Goal: Information Seeking & Learning: Understand process/instructions

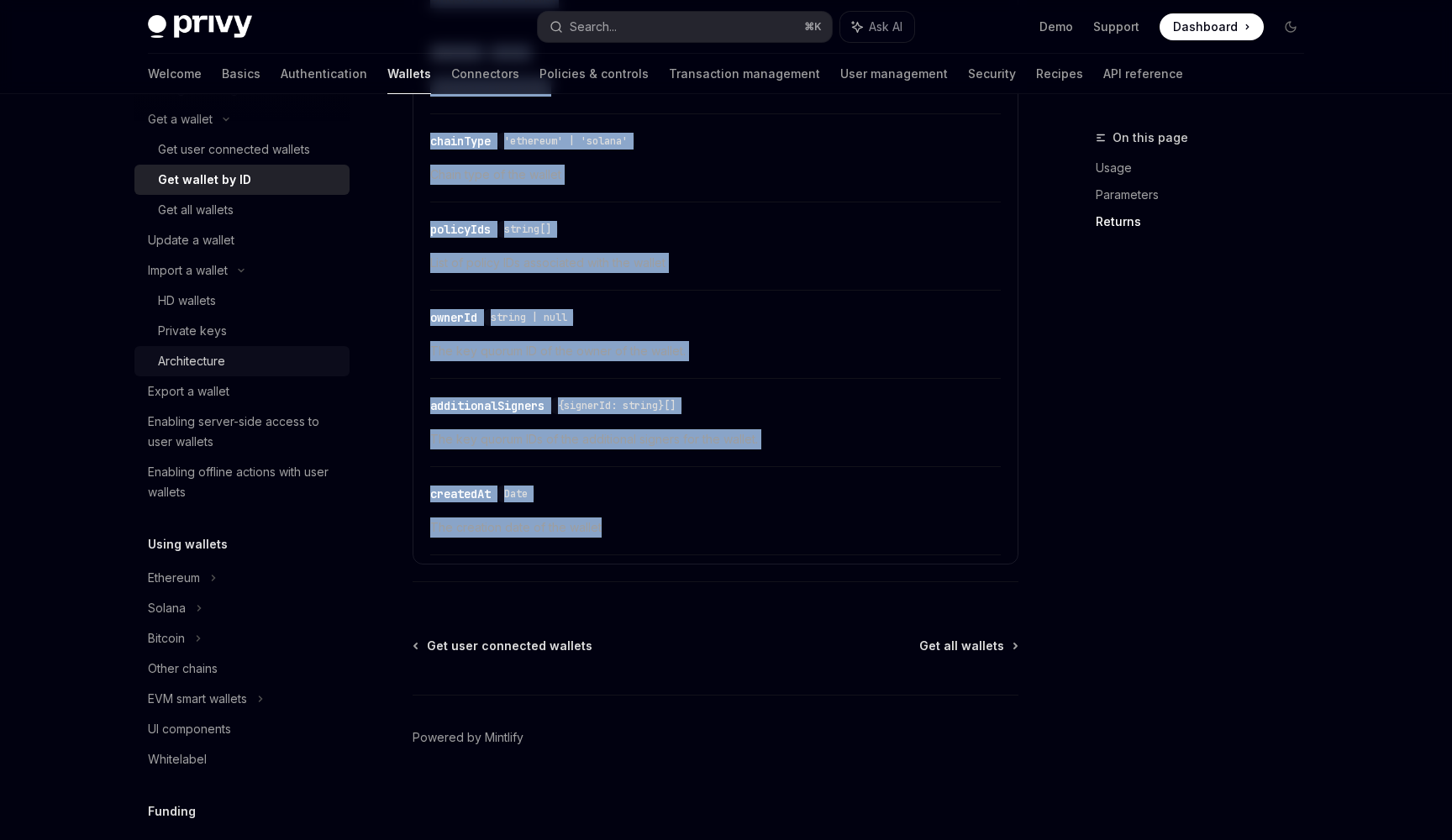
scroll to position [271, 0]
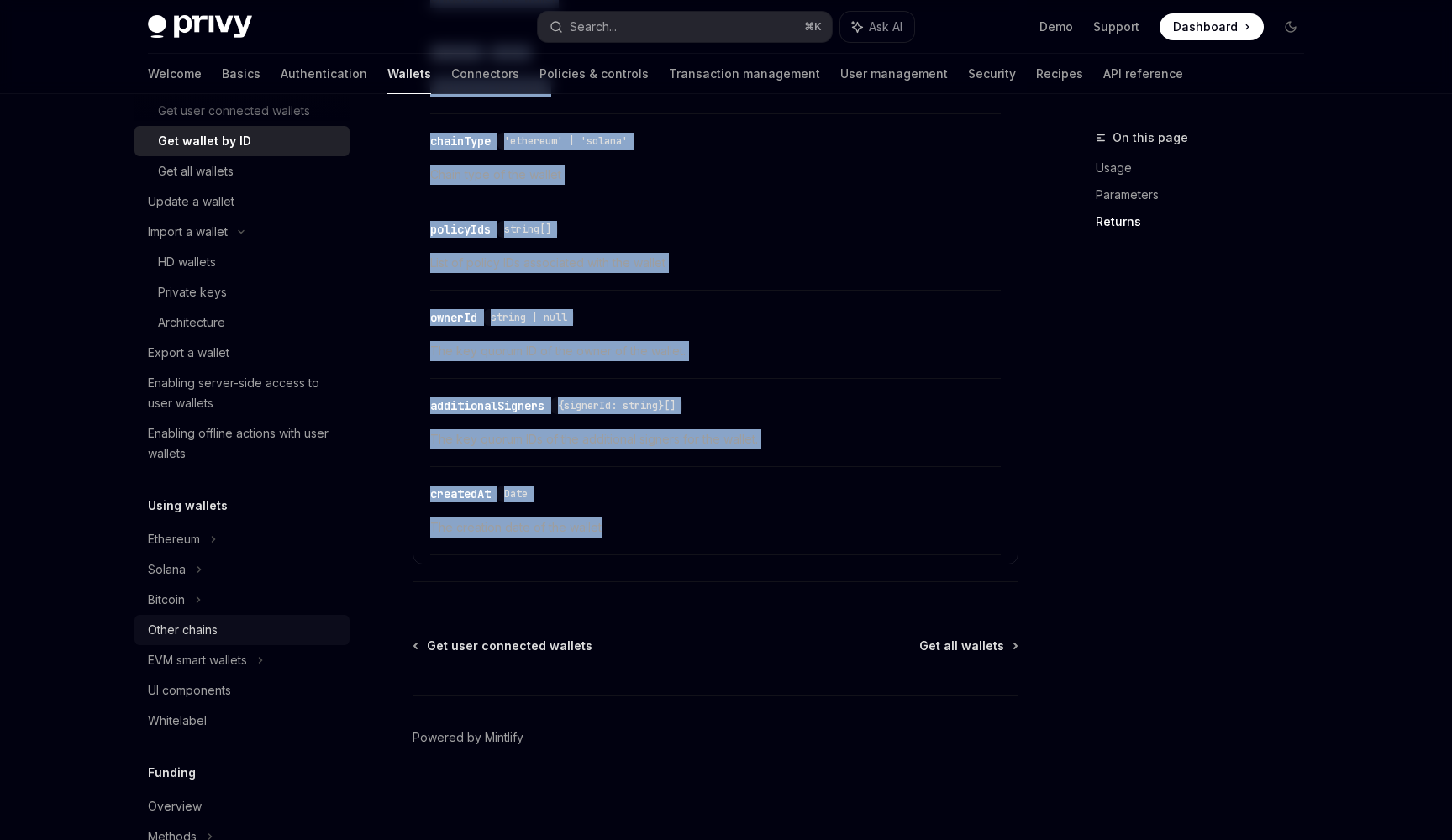
click at [207, 623] on div "Other chains" at bounding box center [183, 630] width 70 height 20
type textarea "*"
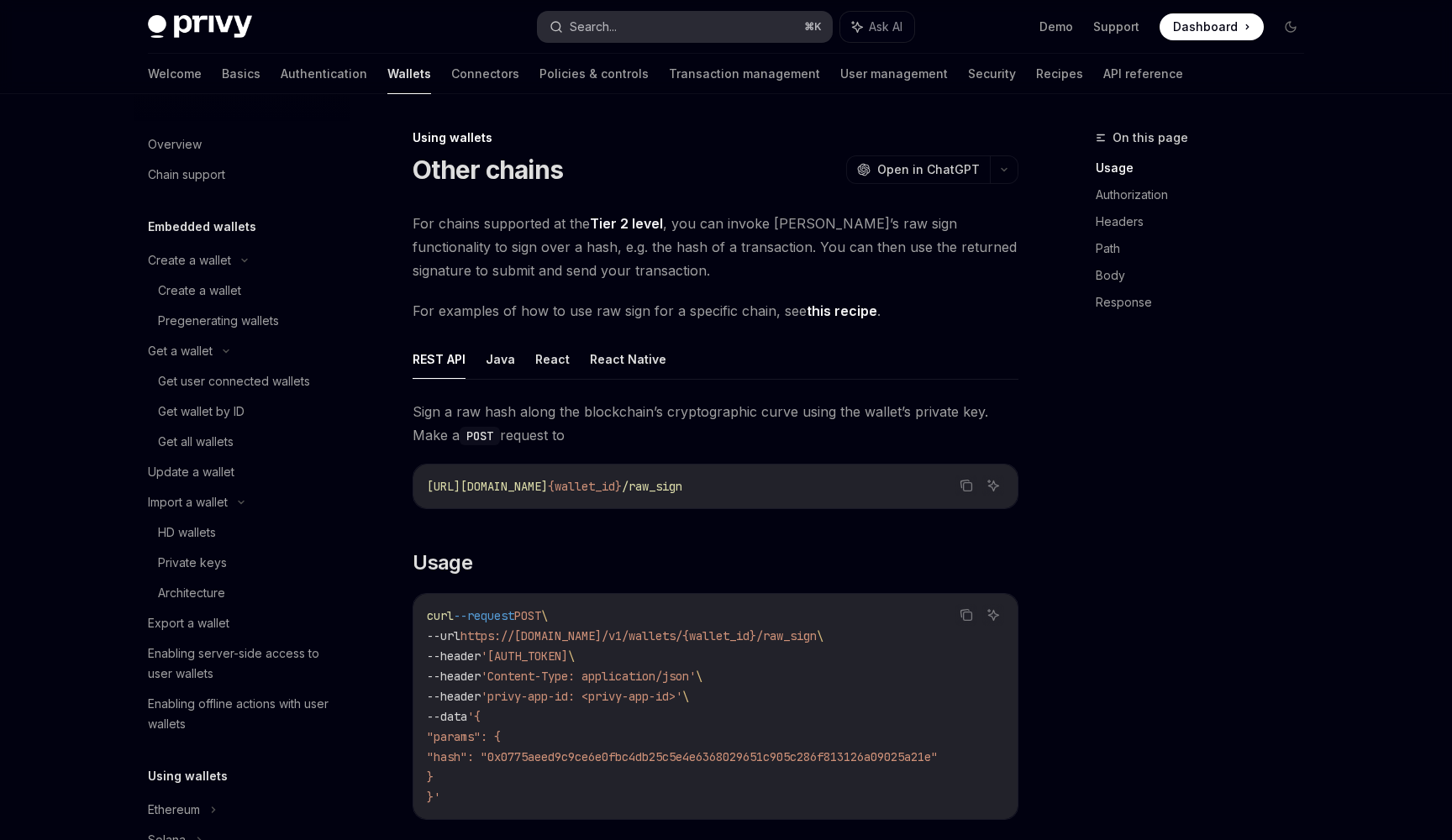
click at [687, 25] on button "Search... ⌘ K" at bounding box center [685, 26] width 294 height 30
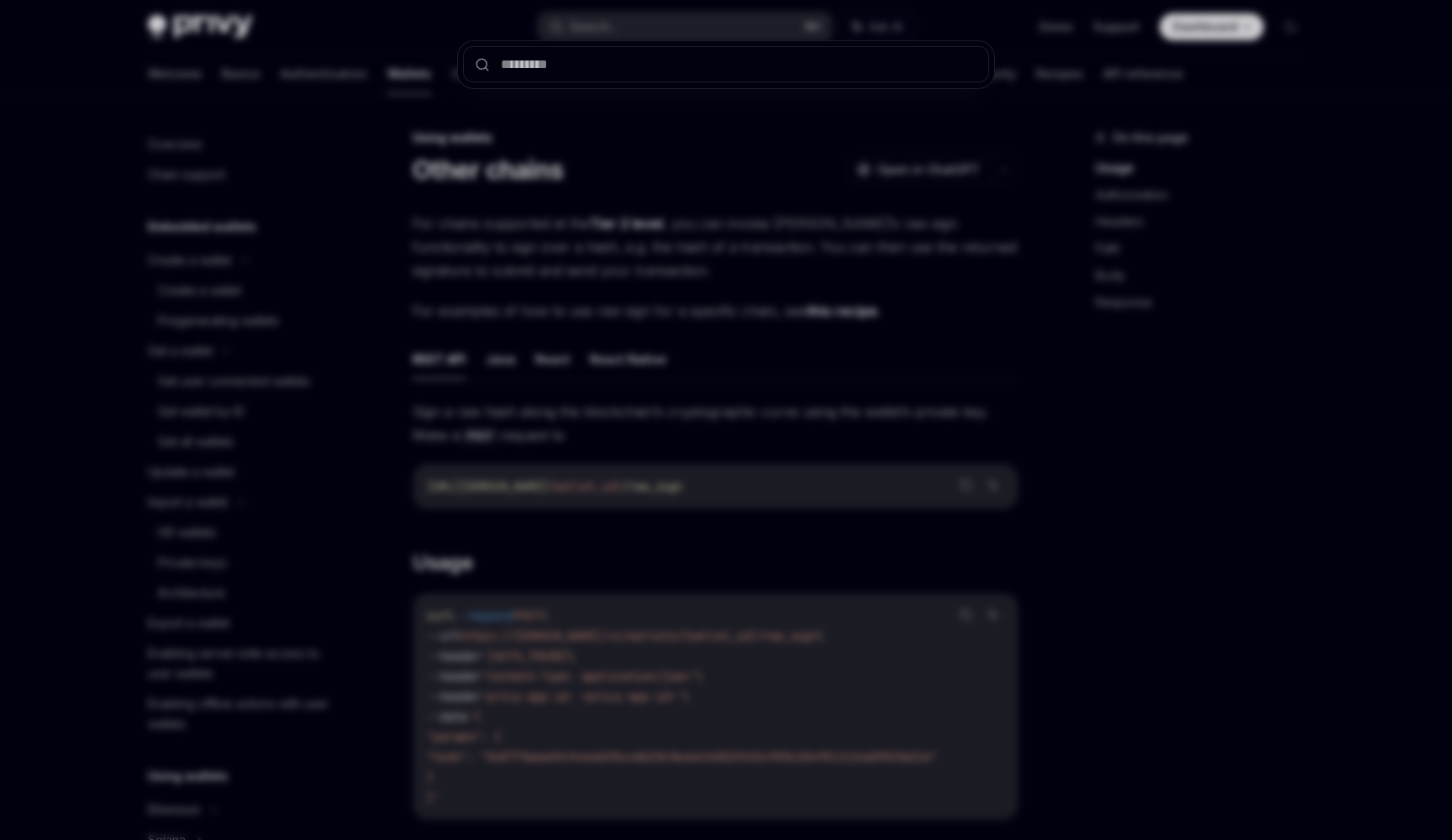
type input "*"
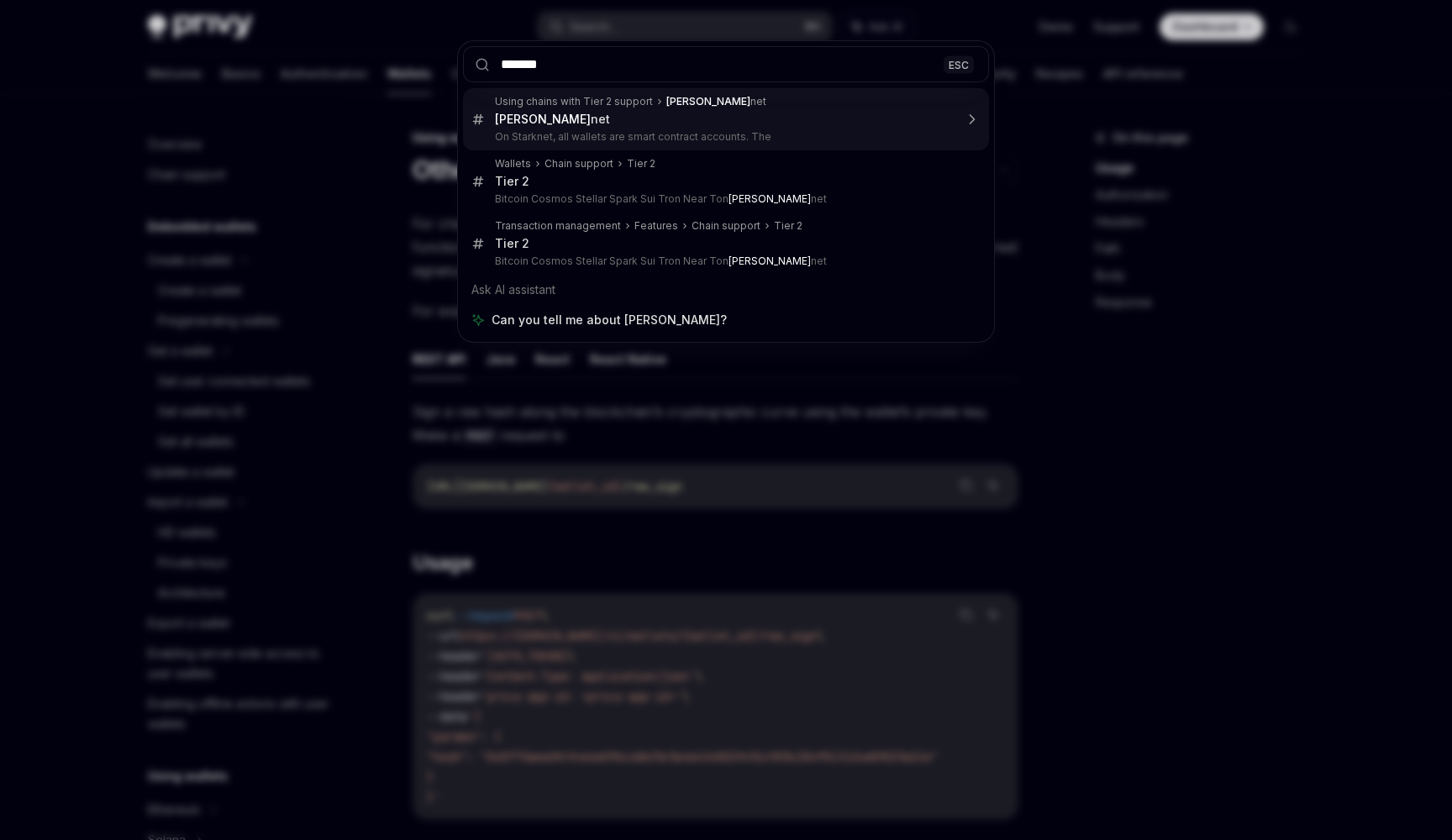
type input "********"
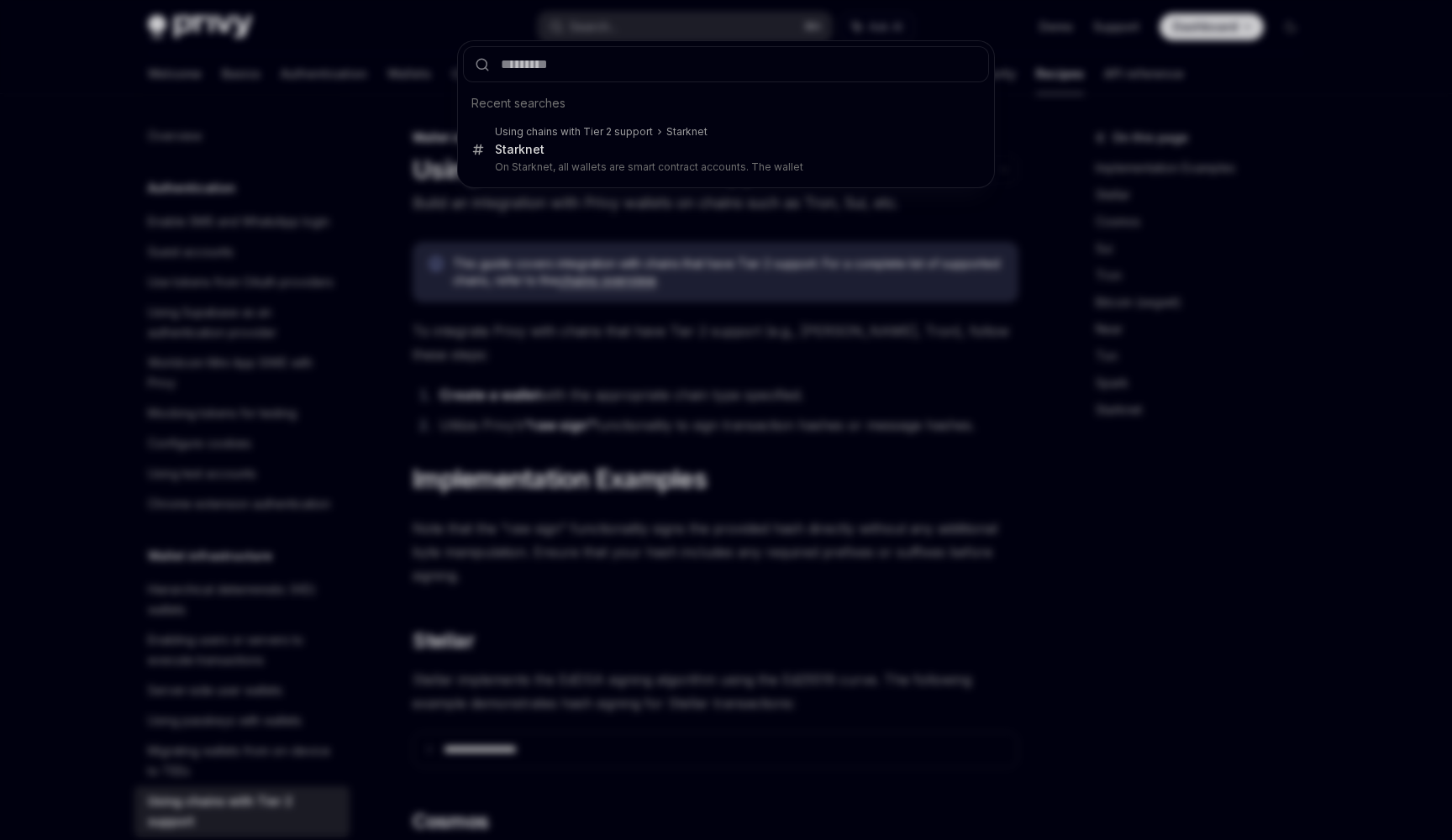
type textarea "*"
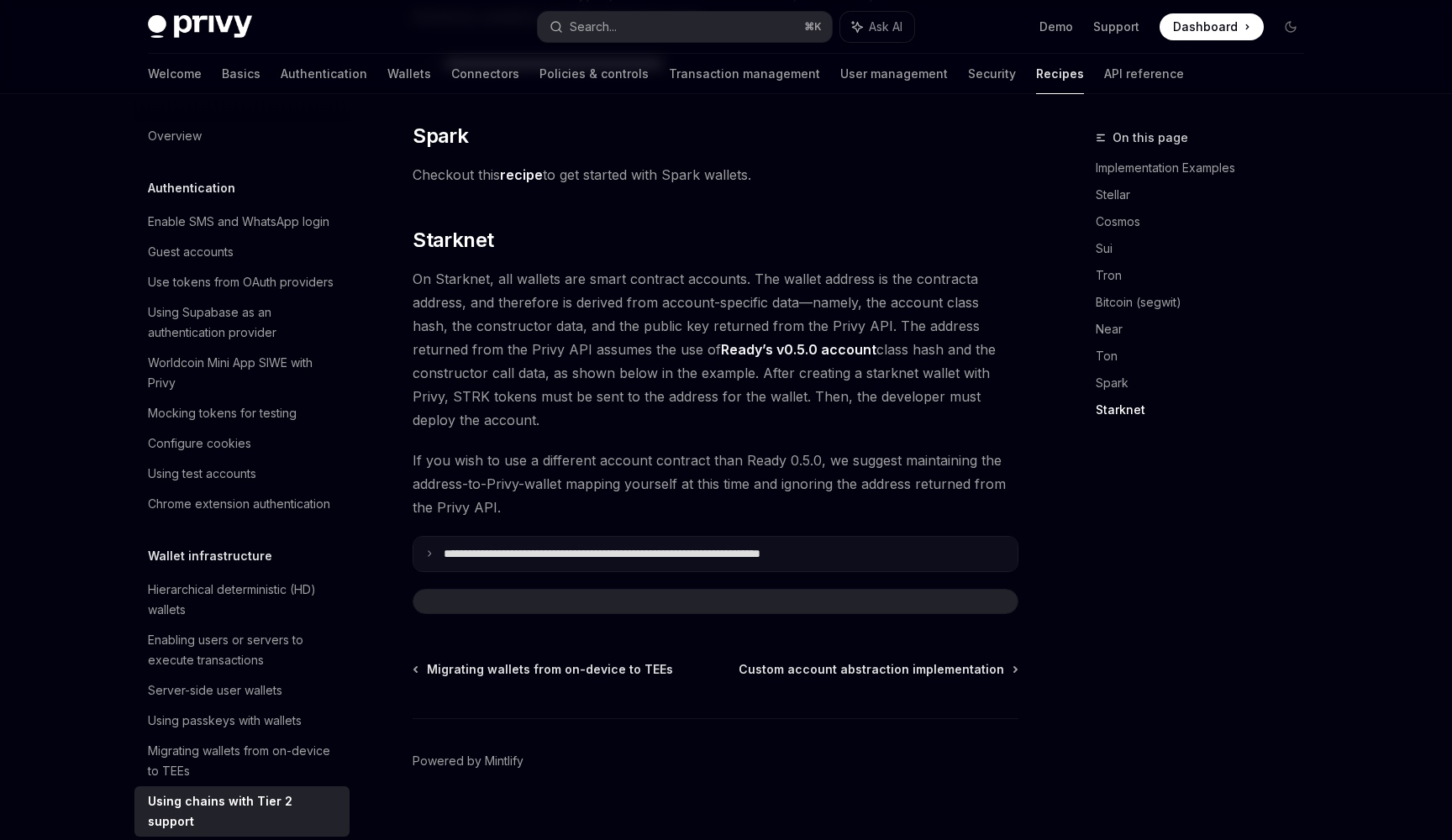
click at [558, 547] on p "**********" at bounding box center [663, 554] width 440 height 15
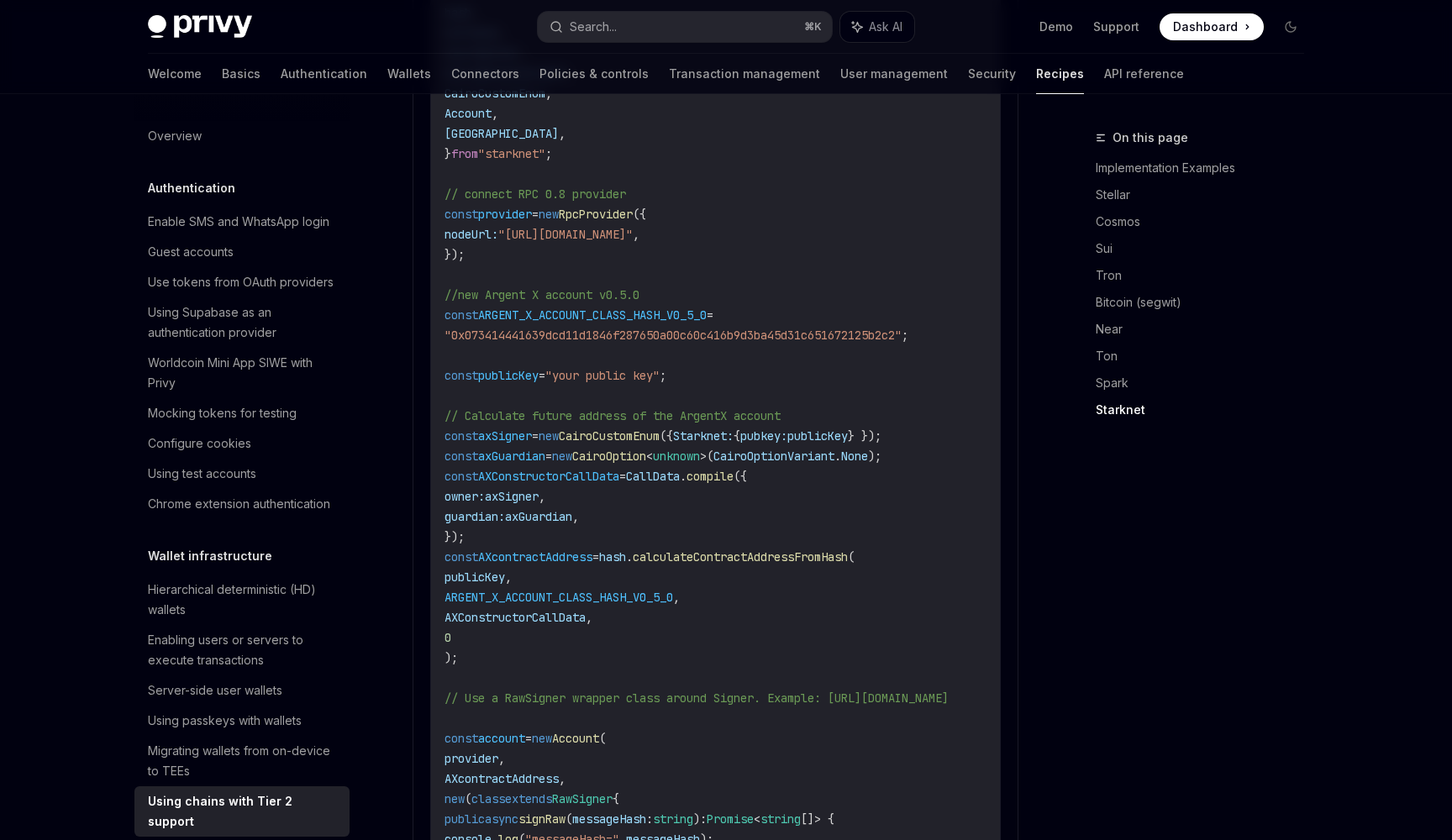
scroll to position [2793, 0]
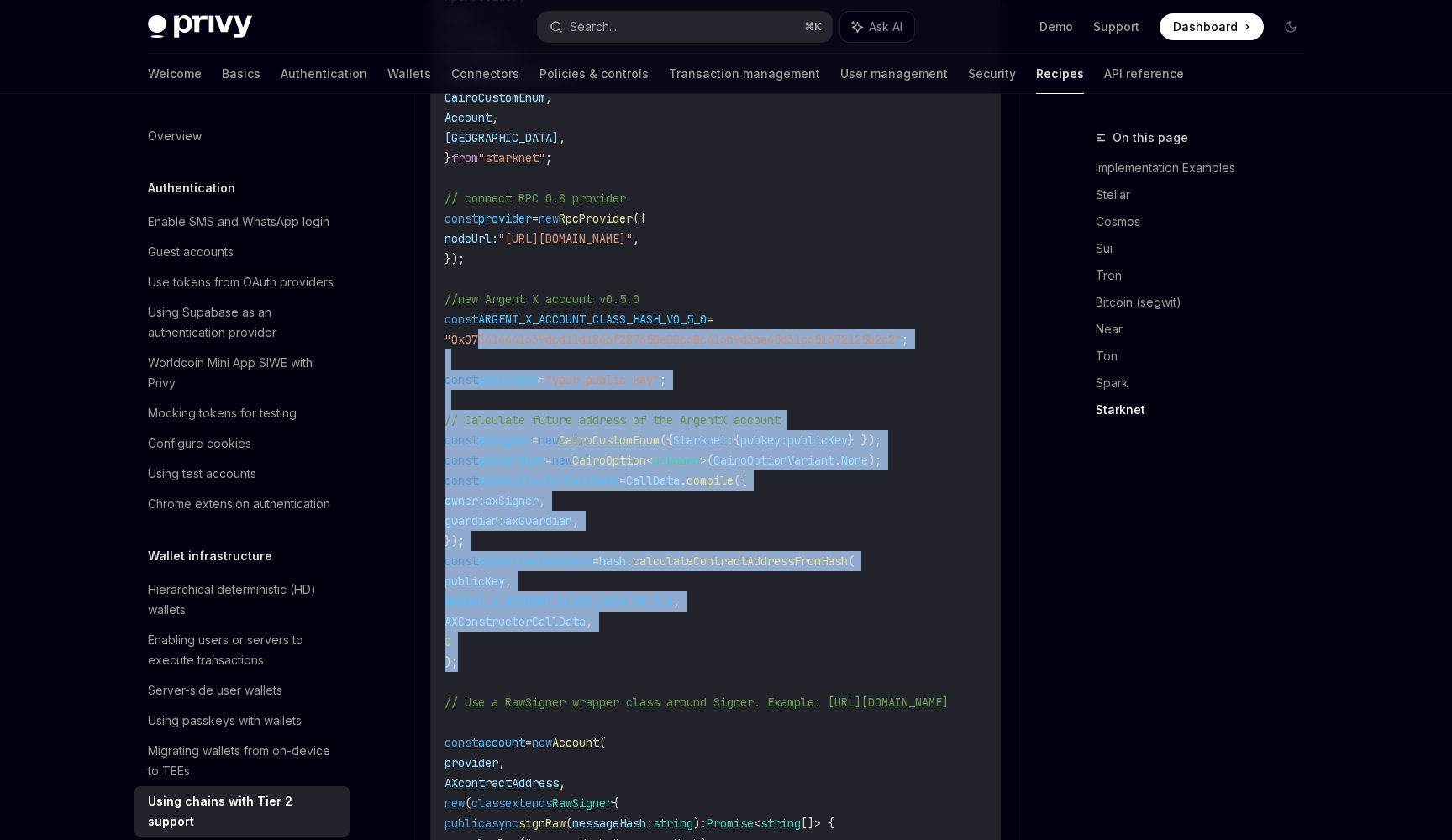
drag, startPoint x: 483, startPoint y: 641, endPoint x: 483, endPoint y: 309, distance: 332.0
click at [483, 309] on code "import { RpcProvider , hash , CallData , CairoOption , CairoOptionVariant , Cai…" at bounding box center [716, 813] width 544 height 1694
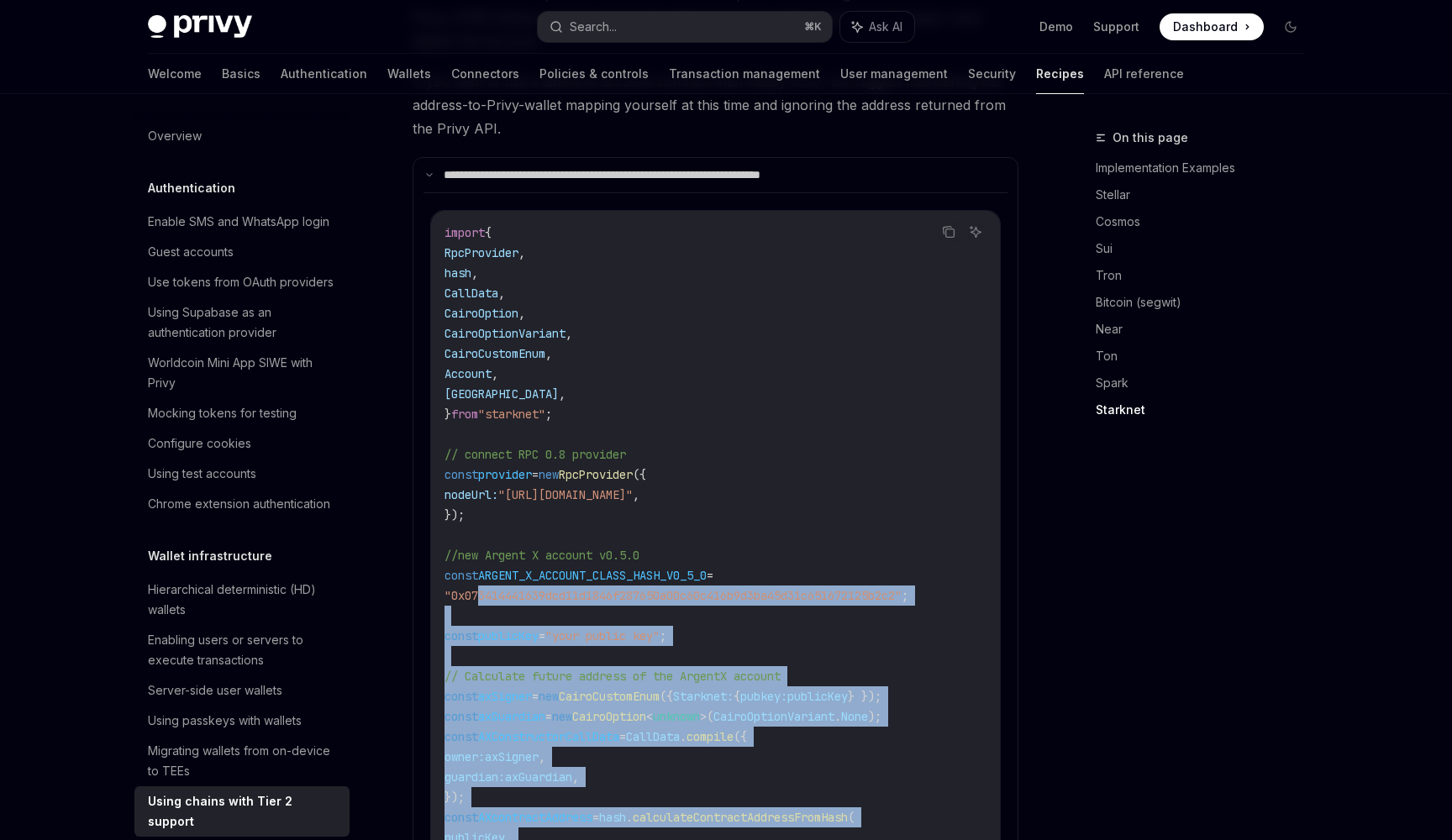
scroll to position [2535, 0]
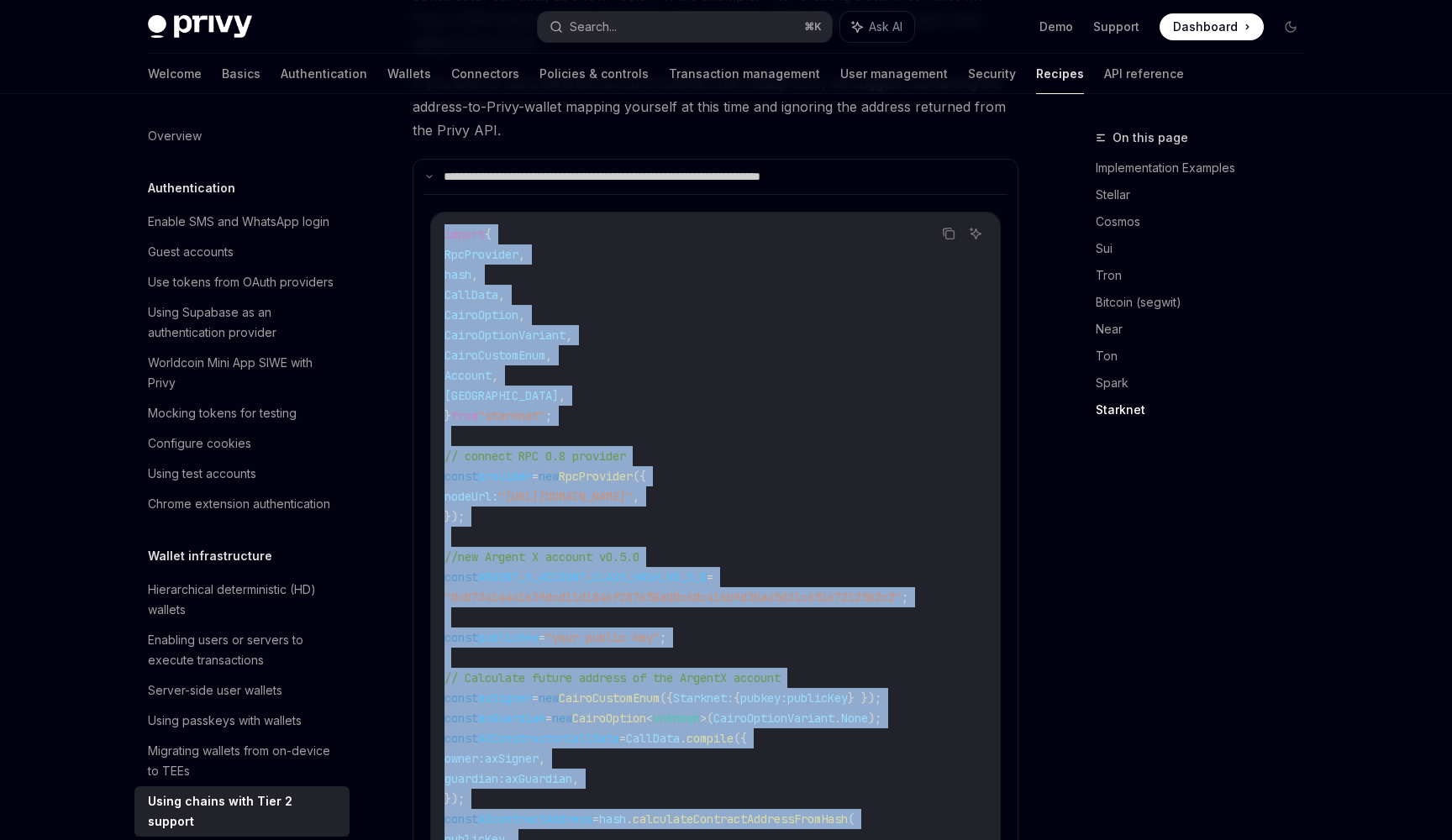
click at [445, 227] on span "import" at bounding box center [464, 234] width 40 height 15
copy code "import { RpcProvider , hash , CallData , CairoOption , CairoOptionVariant , Cai…"
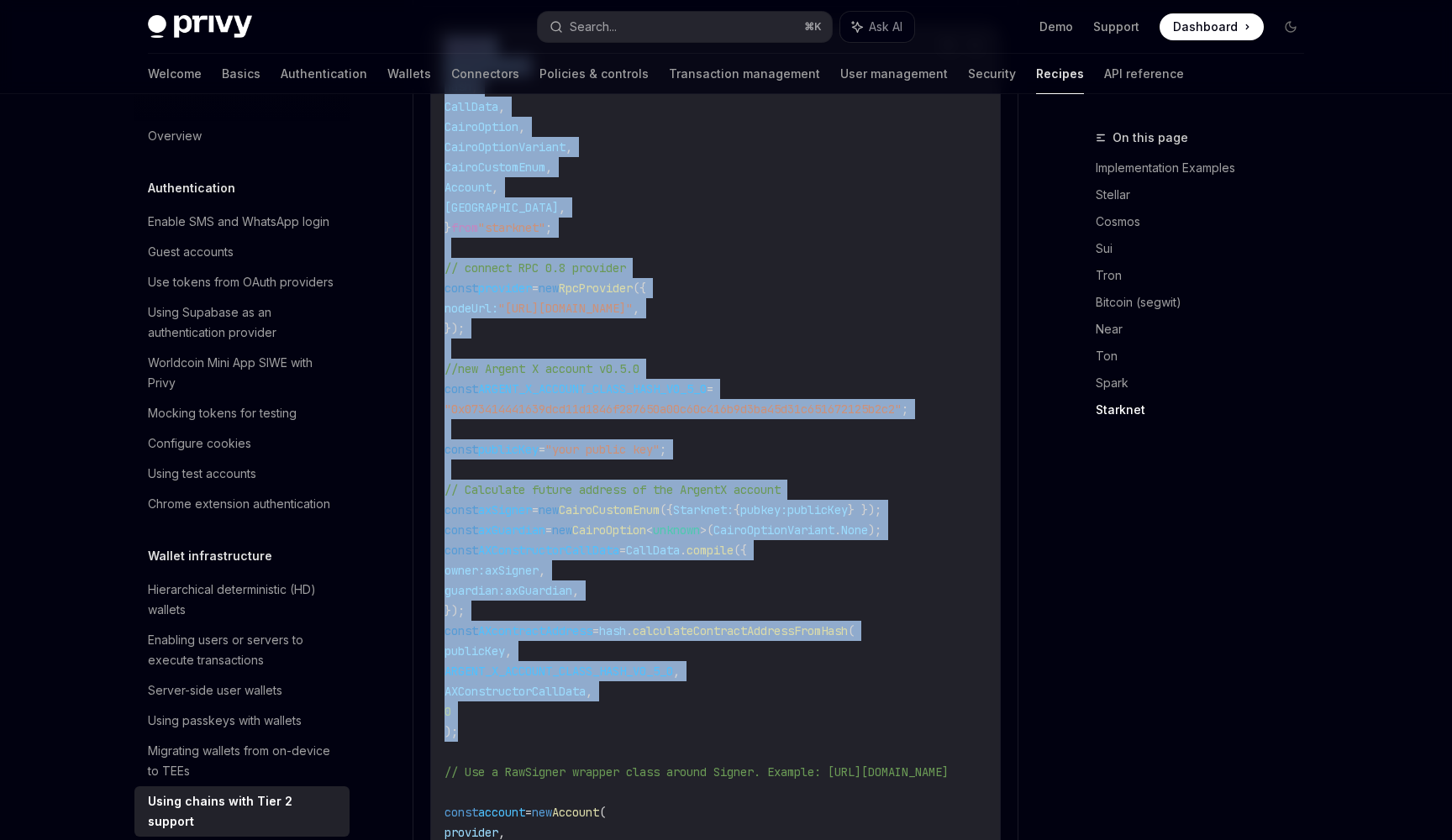
scroll to position [2725, 0]
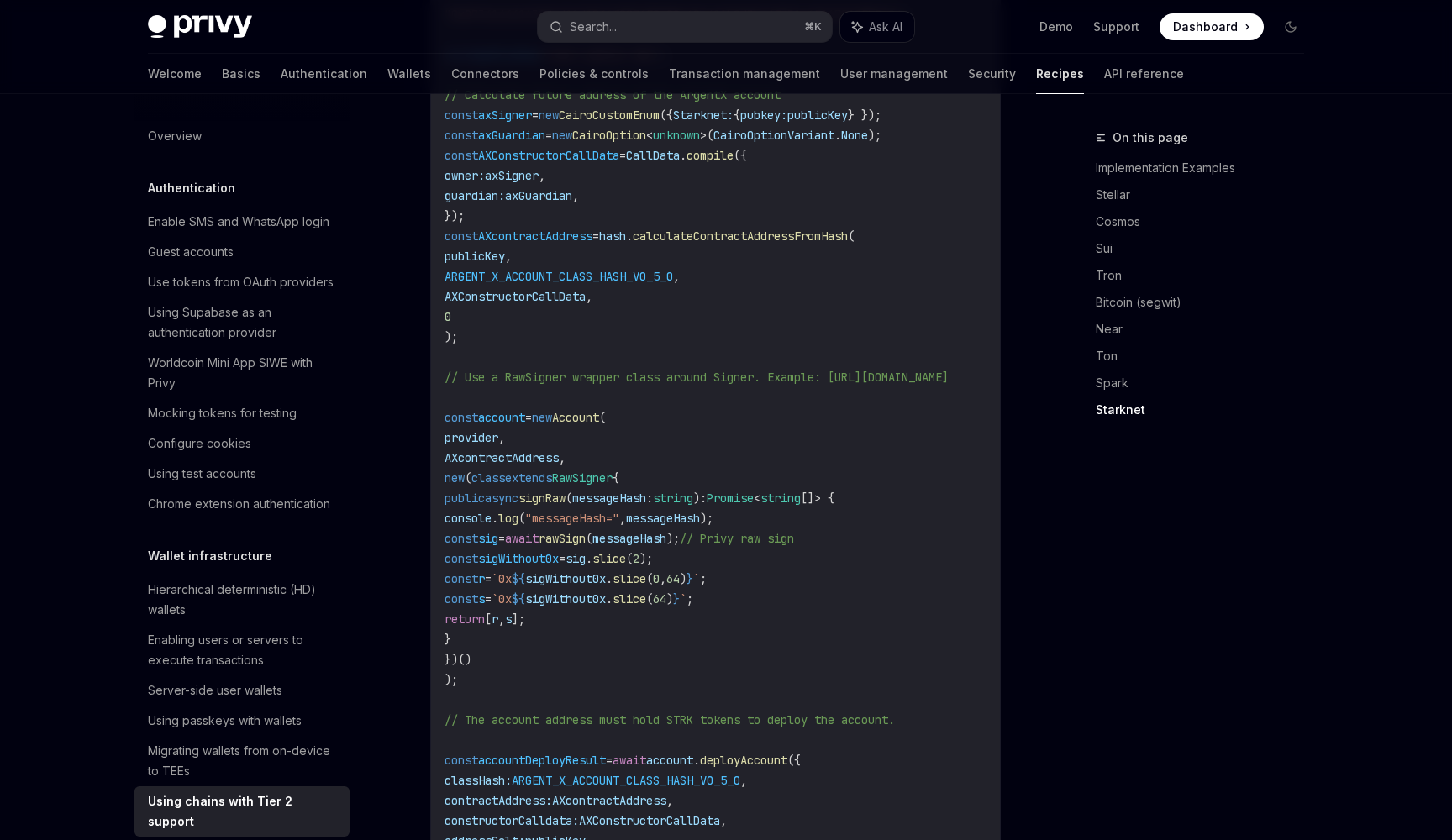
scroll to position [0, 0]
drag, startPoint x: 446, startPoint y: 349, endPoint x: 778, endPoint y: 349, distance: 332.0
click at [778, 370] on span "// Use a RawSigner wrapper class around Signer. Example: [URL][DOMAIN_NAME]" at bounding box center [696, 377] width 504 height 15
copy span "// Use a RawSigner wrapper class around Signer."
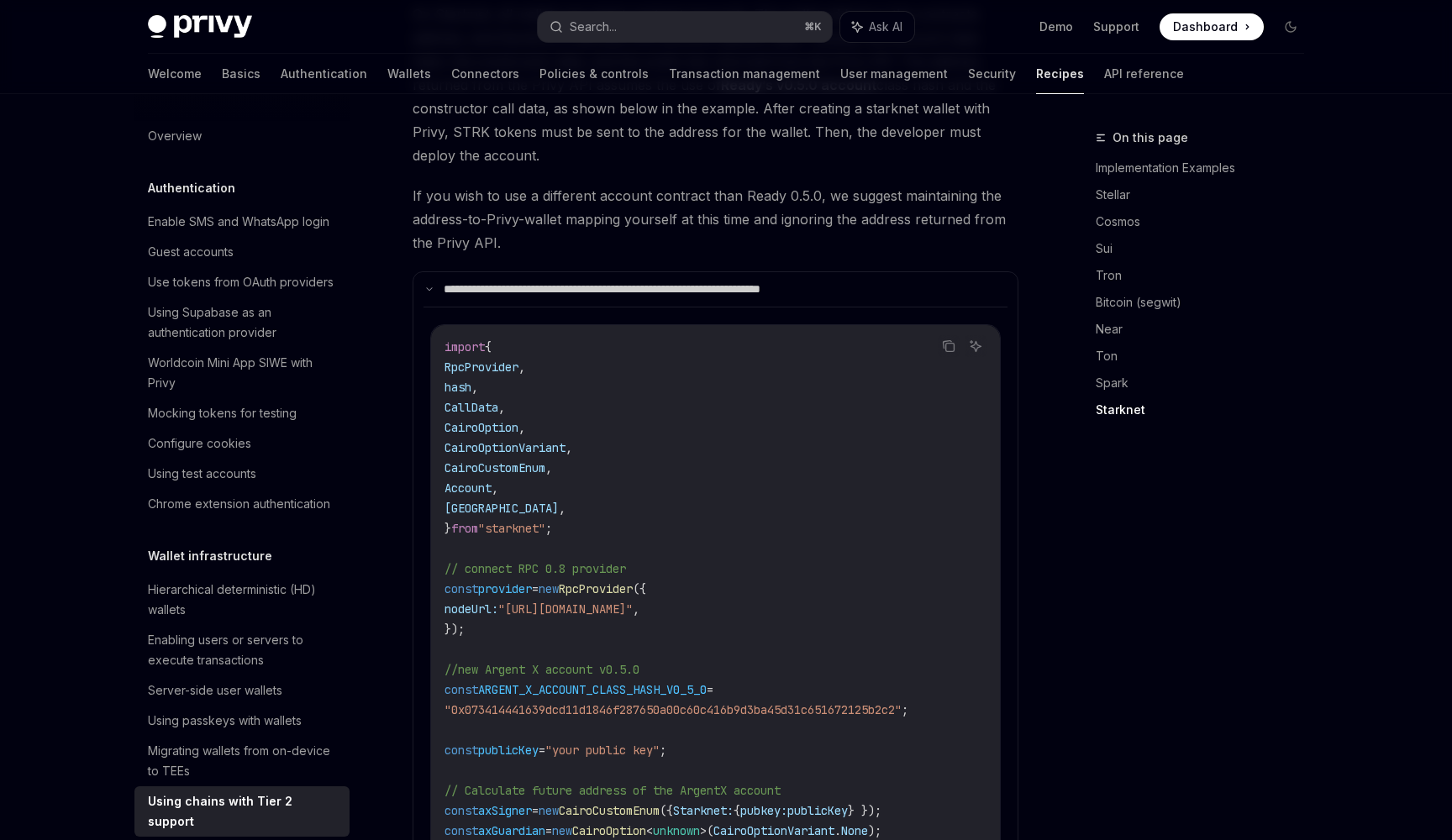
scroll to position [2440, 0]
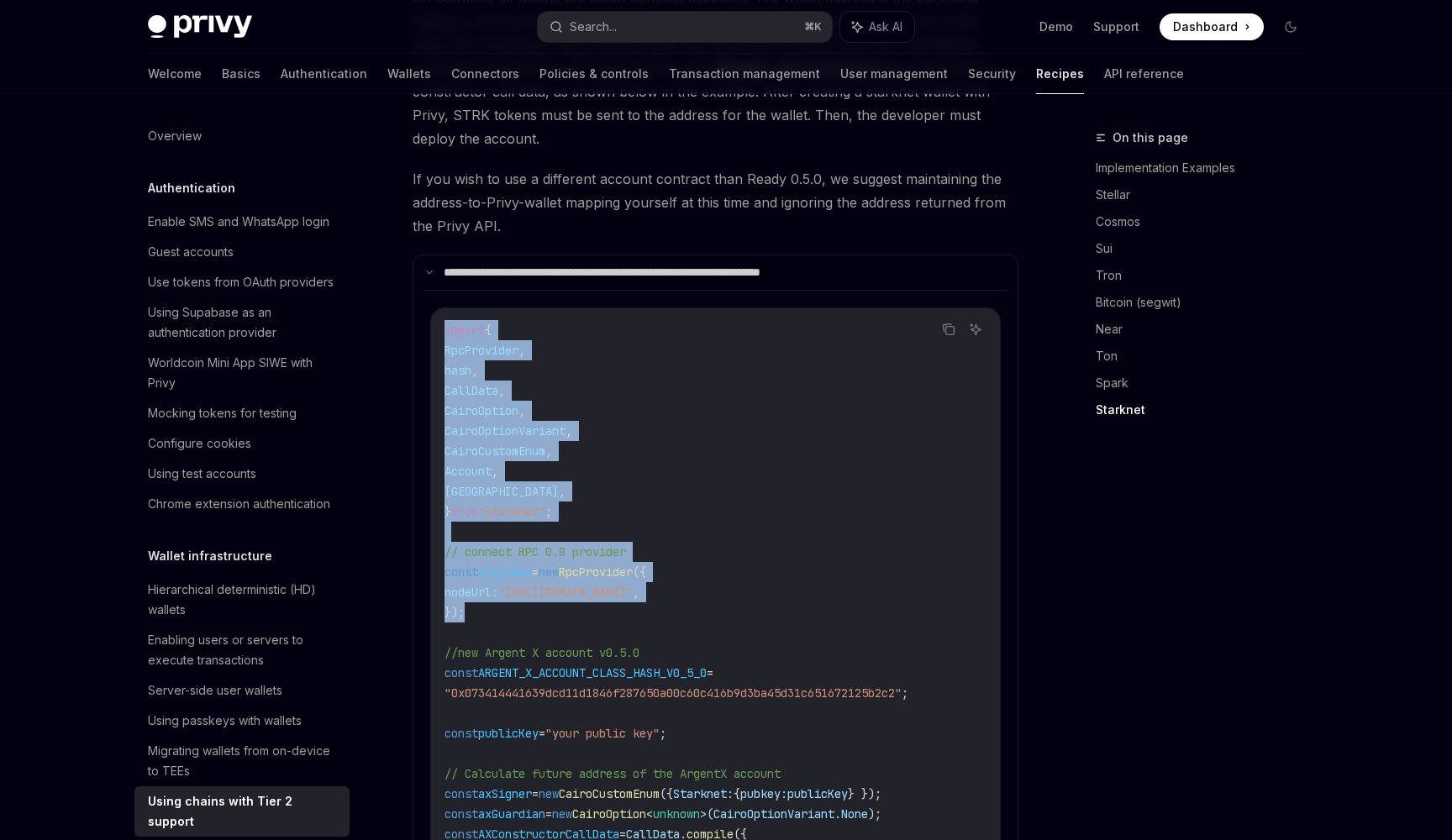
drag, startPoint x: 499, startPoint y: 596, endPoint x: 440, endPoint y: 276, distance: 325.4
copy code "import { RpcProvider , hash , CallData , CairoOption , CairoOptionVariant , Cai…"
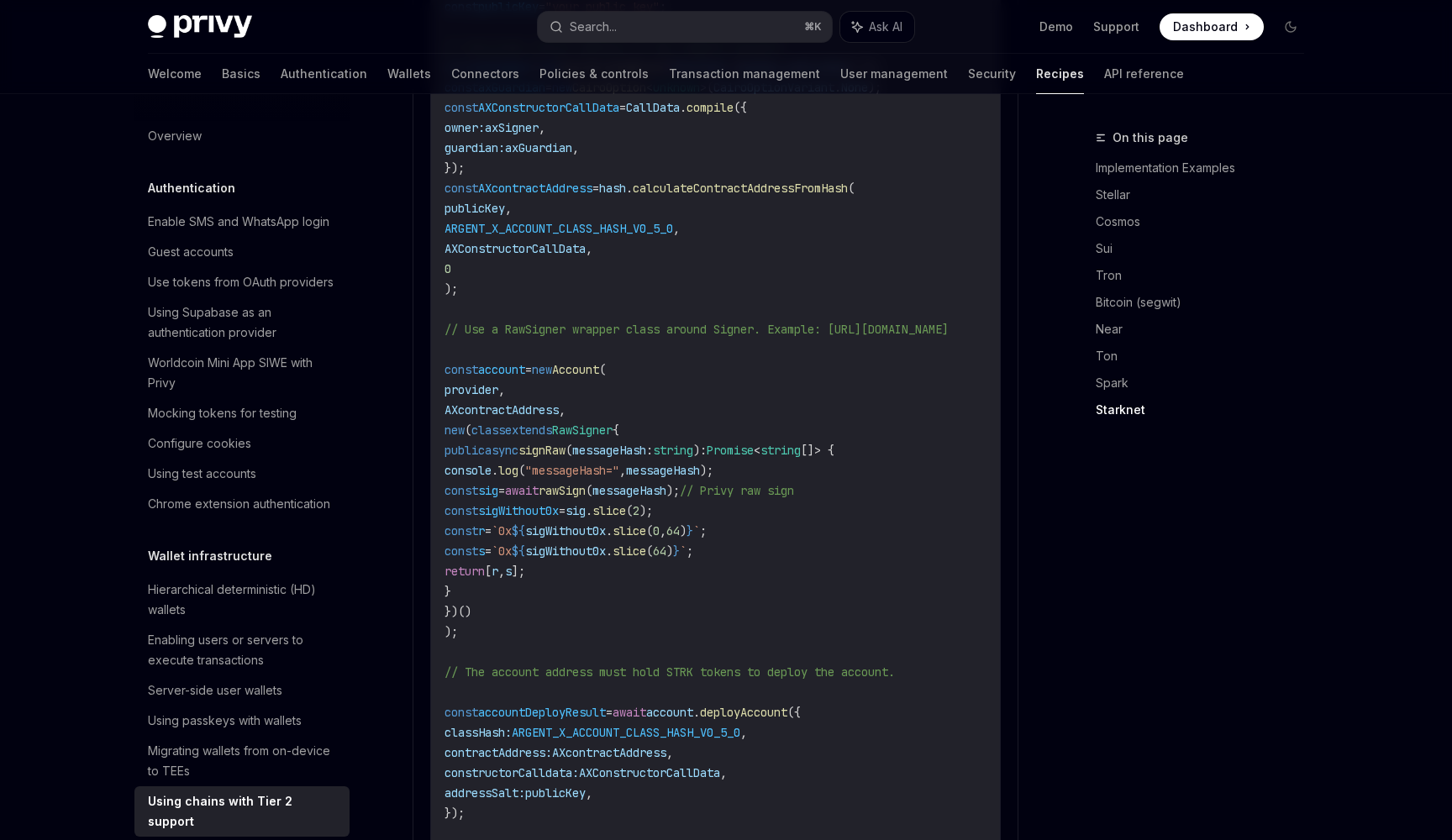
scroll to position [3168, 0]
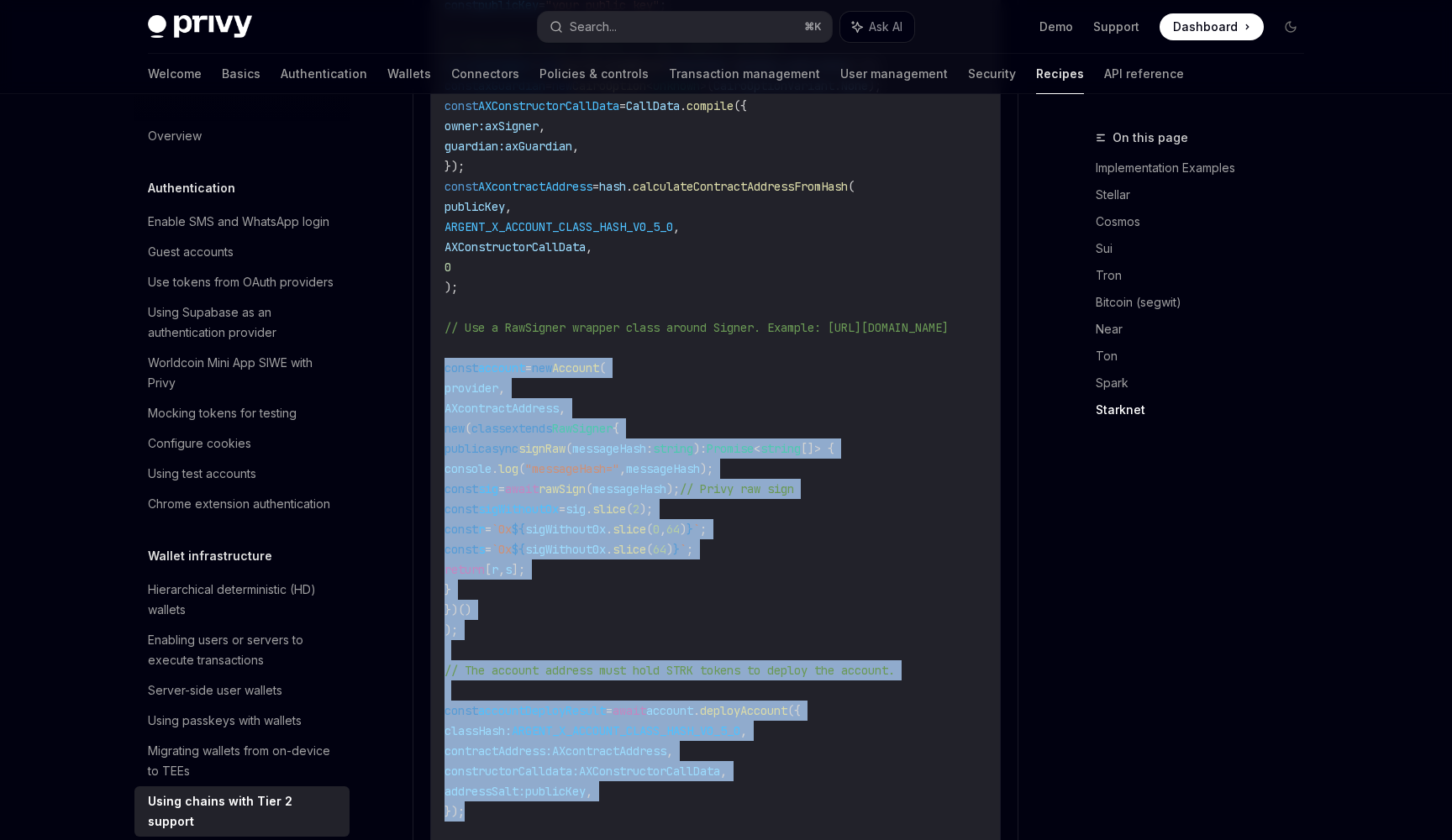
drag, startPoint x: 444, startPoint y: 341, endPoint x: 634, endPoint y: 795, distance: 492.2
click at [634, 795] on code "import { RpcProvider , hash , CallData , CairoOption , CairoOptionVariant , Cai…" at bounding box center [716, 438] width 544 height 1694
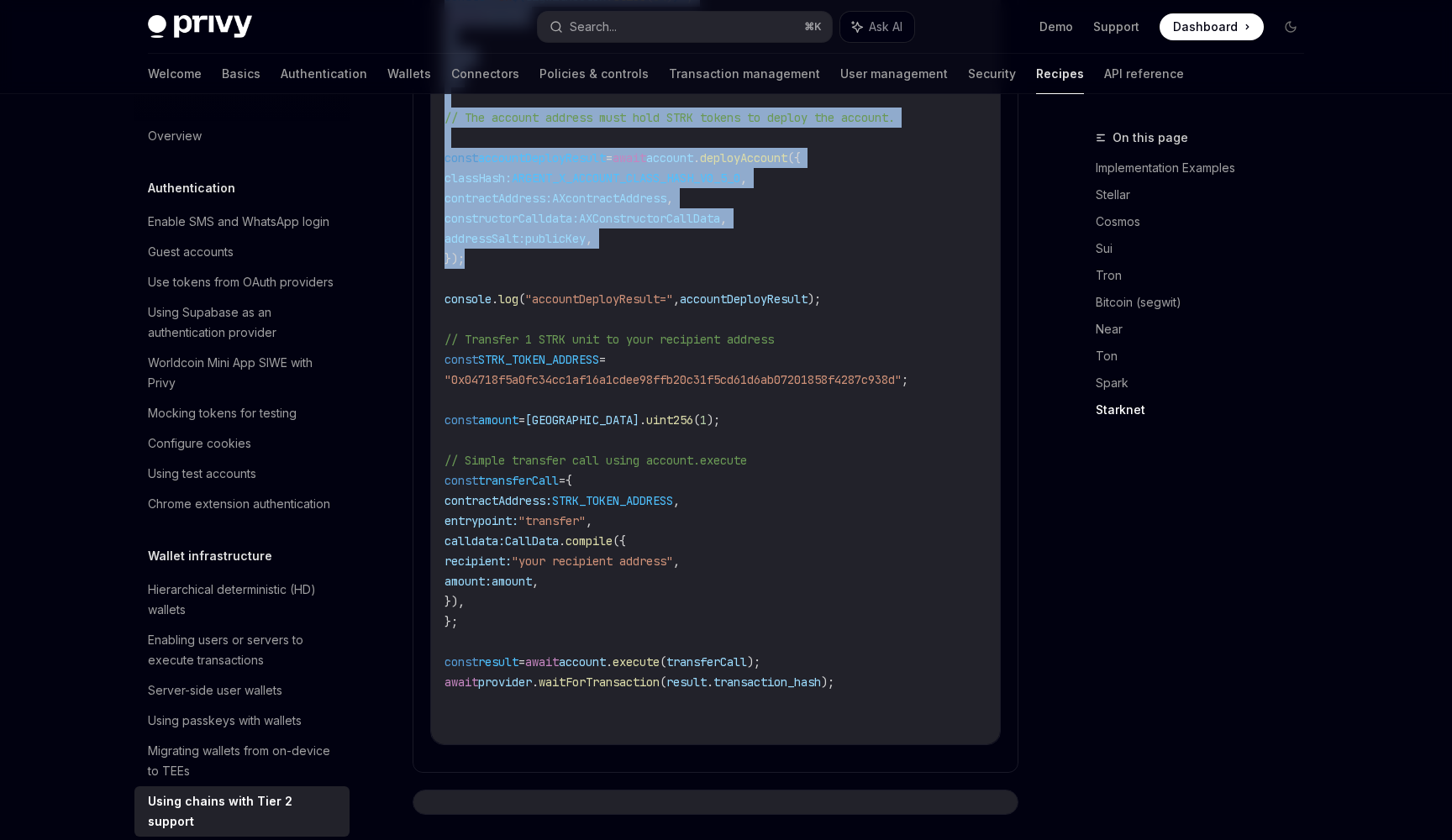
scroll to position [3721, 0]
copy code "const account = new Account ( provider , AXcontractAddress , new ( class extend…"
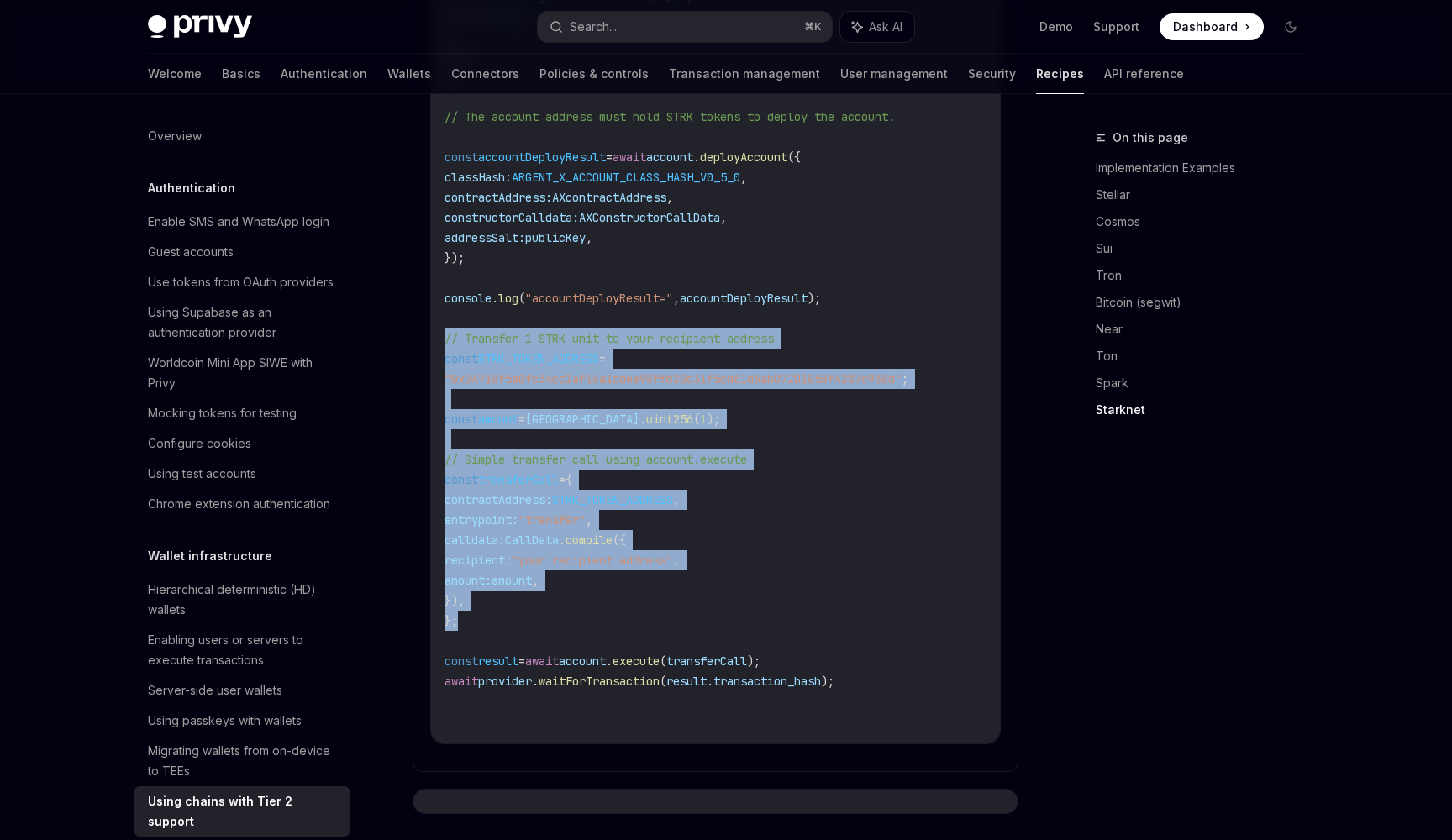
drag, startPoint x: 448, startPoint y: 309, endPoint x: 548, endPoint y: 599, distance: 306.8
copy code "// Transfer 1 STRK unit to your recipient address const STRK_TOKEN_ADDRESS = "0…"
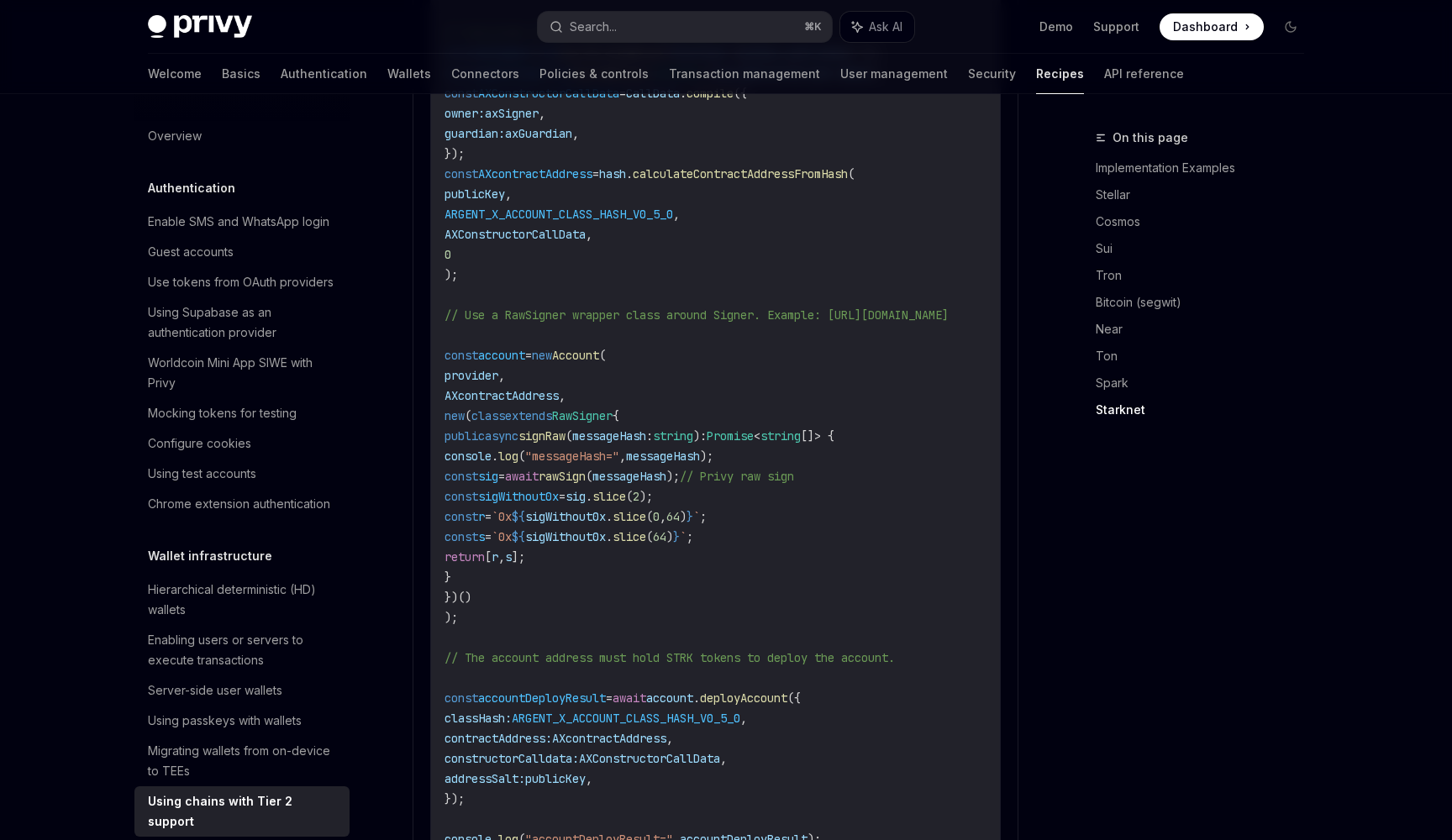
scroll to position [3166, 0]
